Goal: Task Accomplishment & Management: Complete application form

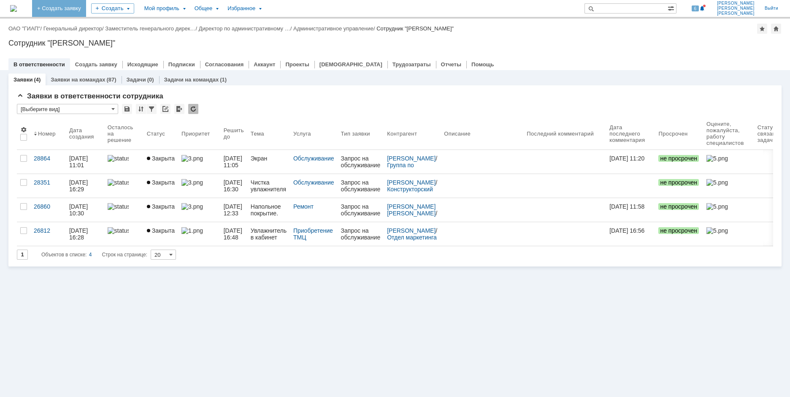
click at [86, 11] on link "+ Создать заявку" at bounding box center [59, 8] width 54 height 17
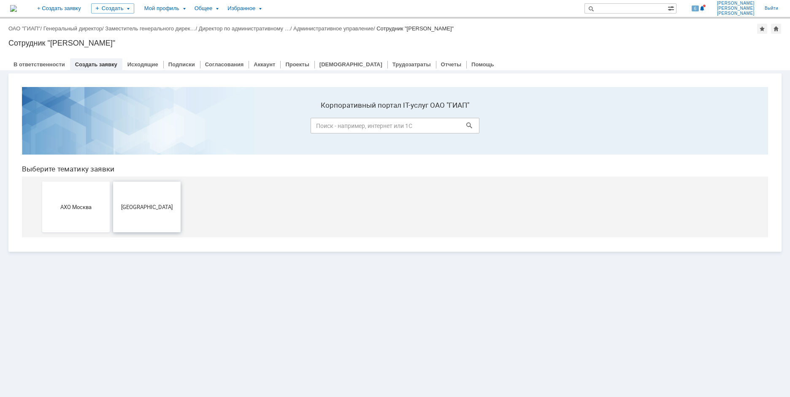
click at [144, 213] on button "[GEOGRAPHIC_DATA]" at bounding box center [146, 206] width 67 height 51
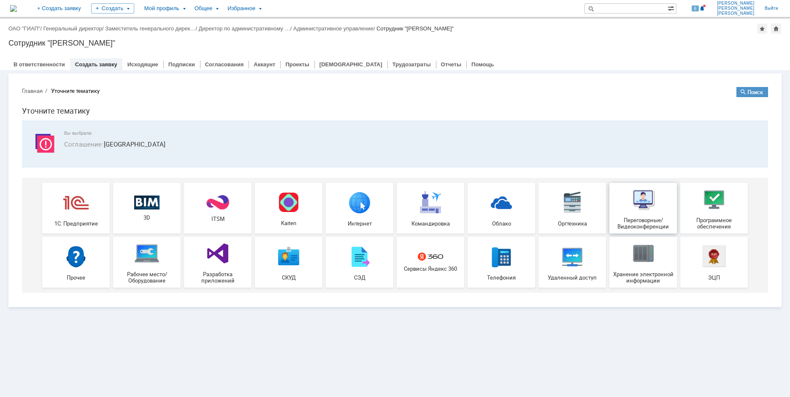
click at [629, 214] on div "Переговорные/Видеоконференции" at bounding box center [643, 207] width 62 height 43
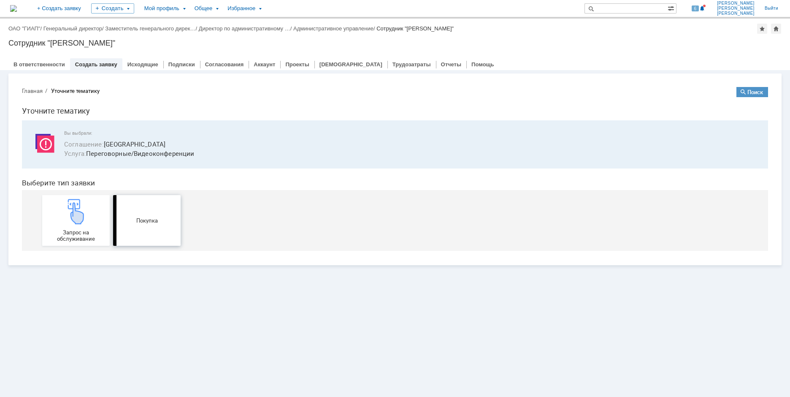
click at [153, 233] on link "Покупка" at bounding box center [146, 220] width 67 height 51
click at [87, 203] on img at bounding box center [75, 211] width 25 height 25
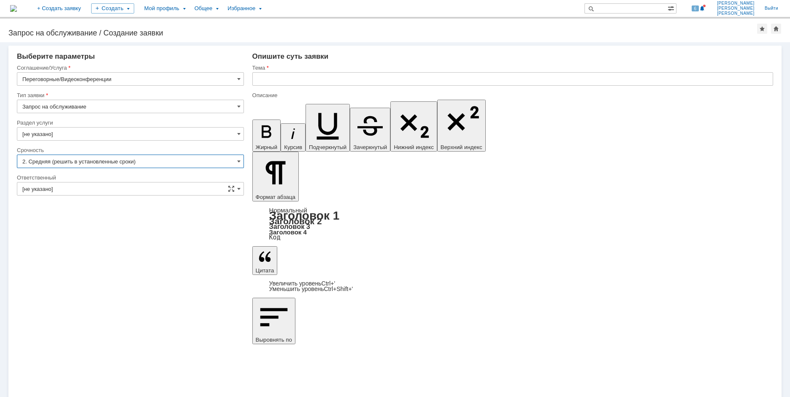
click at [82, 160] on input "2. Средняя (решить в установленные сроки)" at bounding box center [130, 160] width 227 height 13
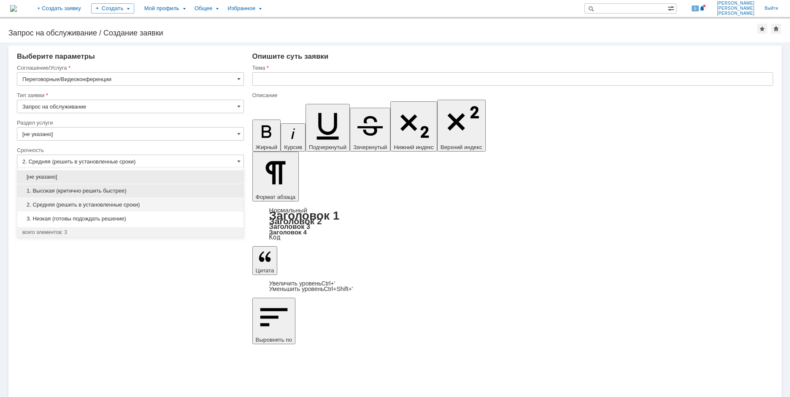
click at [77, 187] on span "1. Высокая (критично решить быстрее)" at bounding box center [130, 190] width 216 height 7
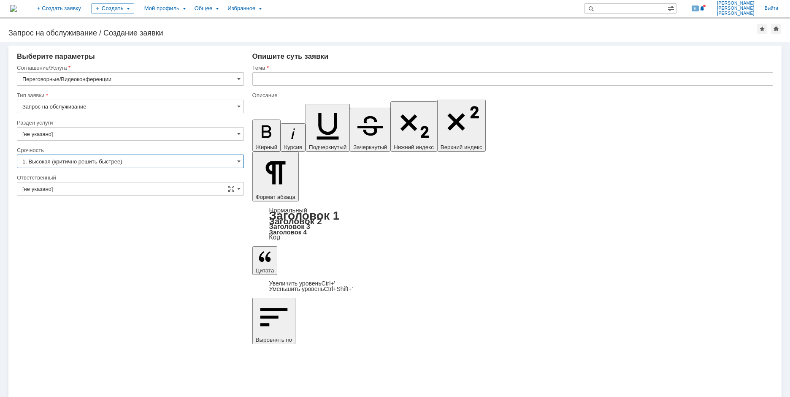
type input "1. Высокая (критично решить быстрее)"
click at [74, 189] on input "[не указано]" at bounding box center [130, 188] width 227 height 13
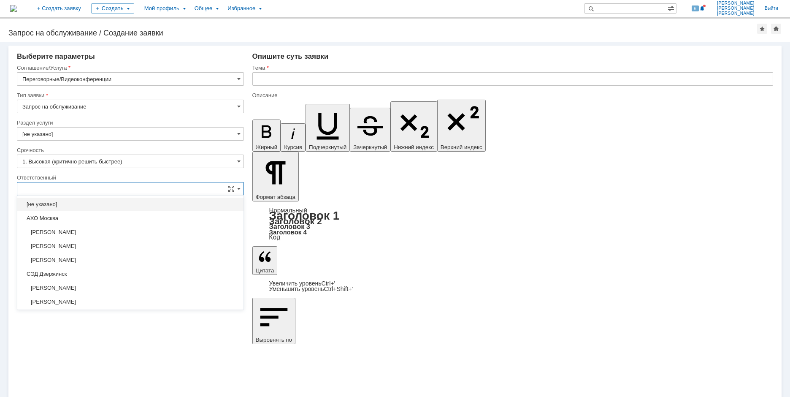
drag, startPoint x: 84, startPoint y: 186, endPoint x: 5, endPoint y: 34, distance: 170.9
click at [84, 186] on input "text" at bounding box center [130, 188] width 227 height 13
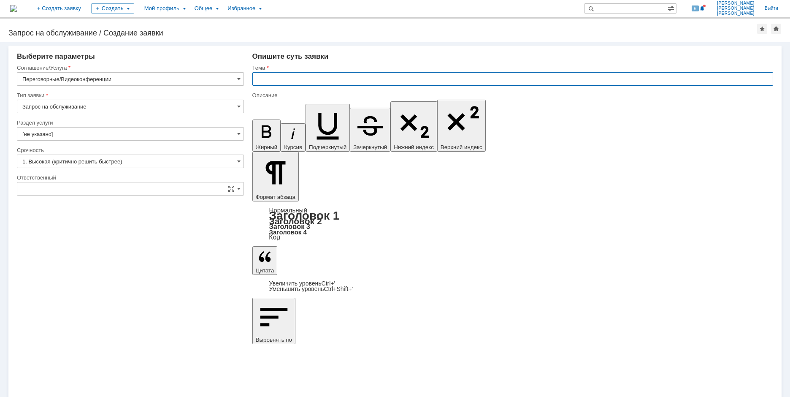
click at [347, 81] on input "text" at bounding box center [512, 78] width 521 height 13
type input "[не указано]"
type input "Подключение ноутбука в переговорной Россошь"
